Goal: Transaction & Acquisition: Purchase product/service

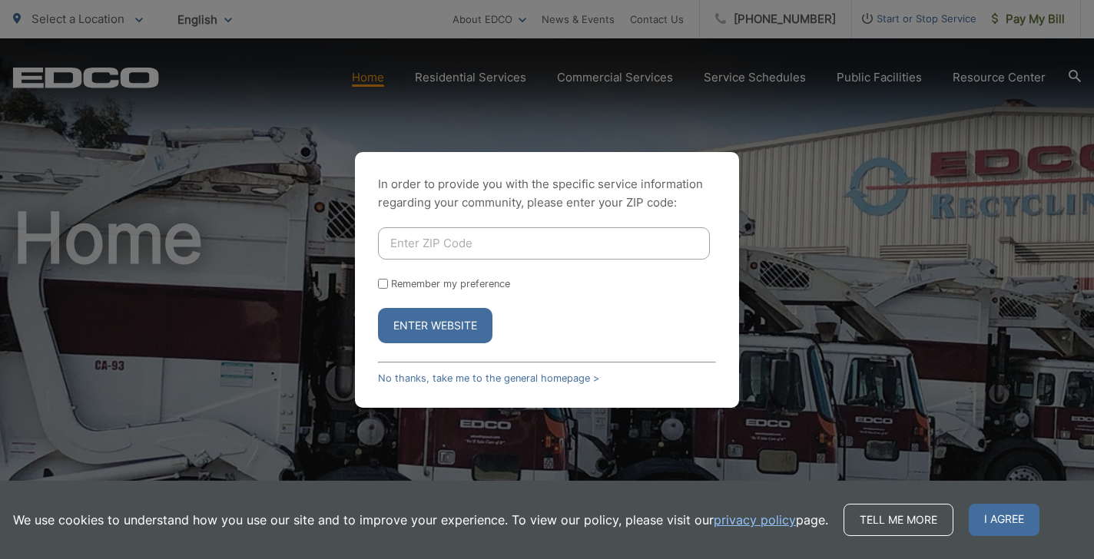
click at [497, 250] on input "Enter ZIP Code" at bounding box center [544, 243] width 332 height 32
type input "91942"
click at [413, 278] on label "Remember my preference" at bounding box center [450, 284] width 119 height 12
click at [388, 279] on input "Remember my preference" at bounding box center [383, 284] width 10 height 10
checkbox input "true"
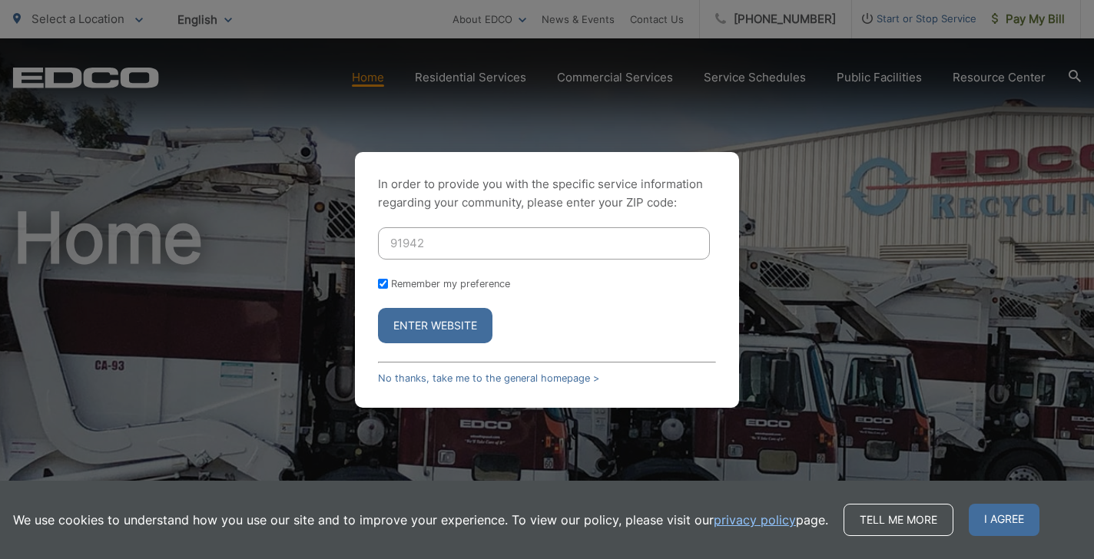
checkbox input "true"
click at [434, 323] on button "Enter Website" at bounding box center [435, 325] width 114 height 35
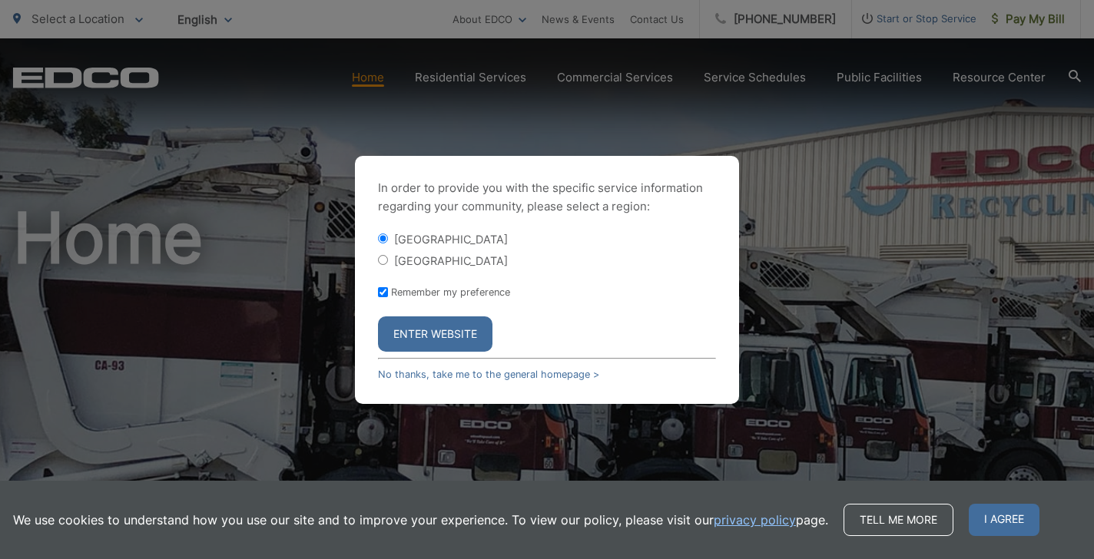
click at [449, 313] on form "La Mesa City La Mesa County Remember my preference Enter Website" at bounding box center [547, 291] width 338 height 121
click at [446, 323] on button "Enter Website" at bounding box center [435, 333] width 114 height 35
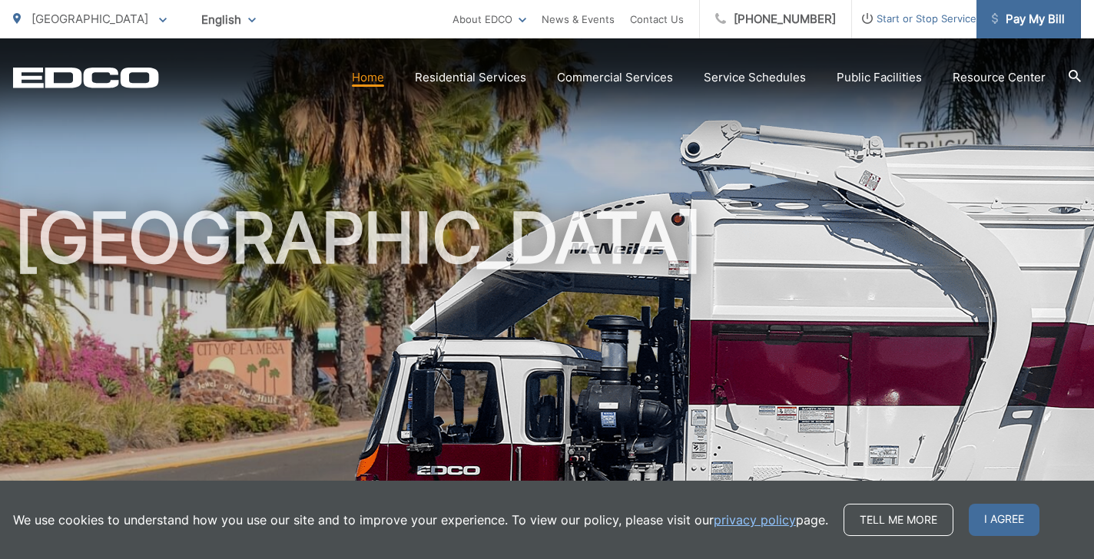
click at [1036, 29] on link "Pay My Bill" at bounding box center [1028, 19] width 104 height 38
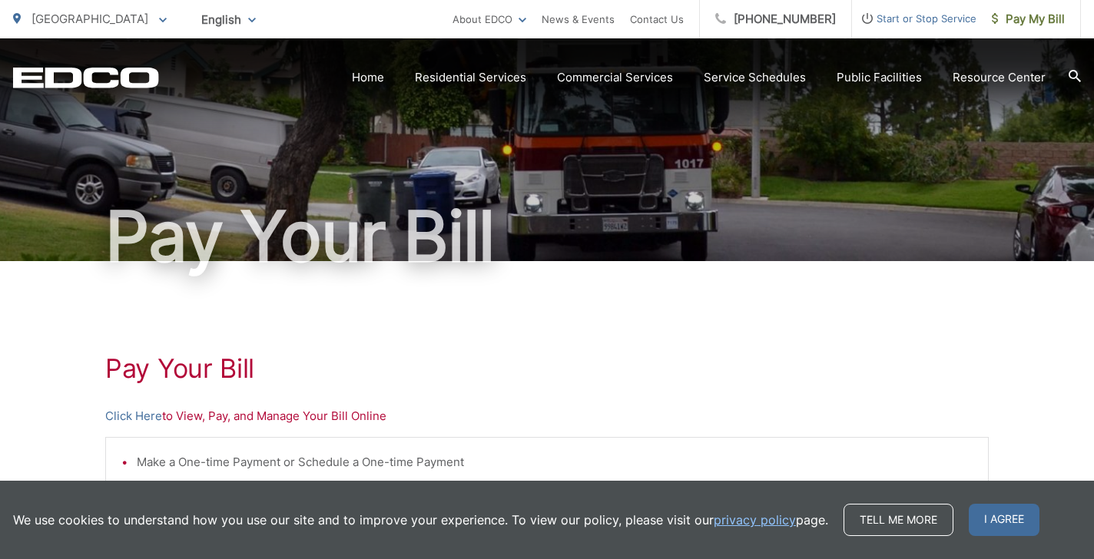
scroll to position [112, 0]
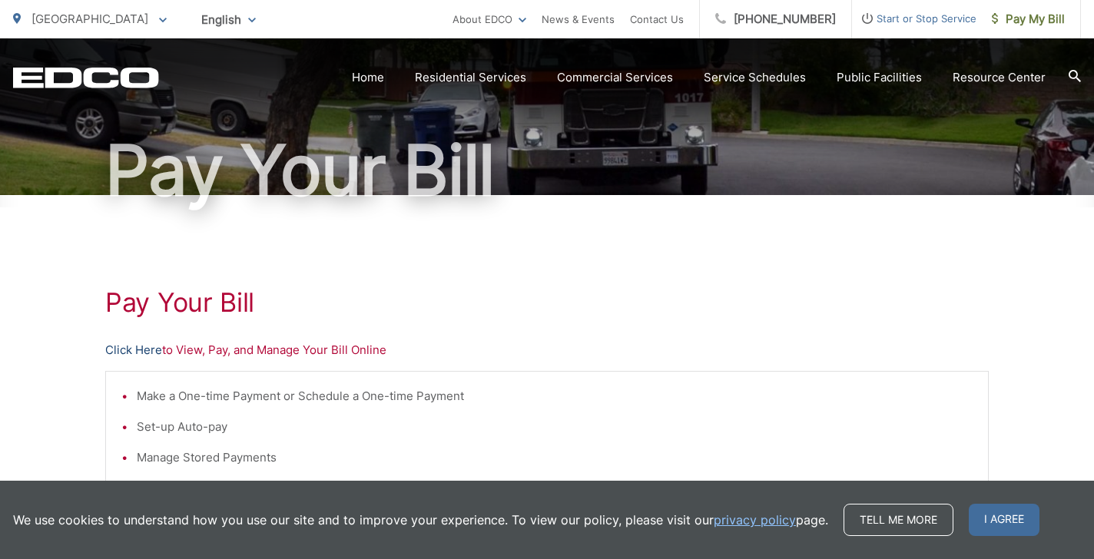
click at [144, 349] on link "Click Here" at bounding box center [133, 350] width 57 height 18
